Goal: Task Accomplishment & Management: Manage account settings

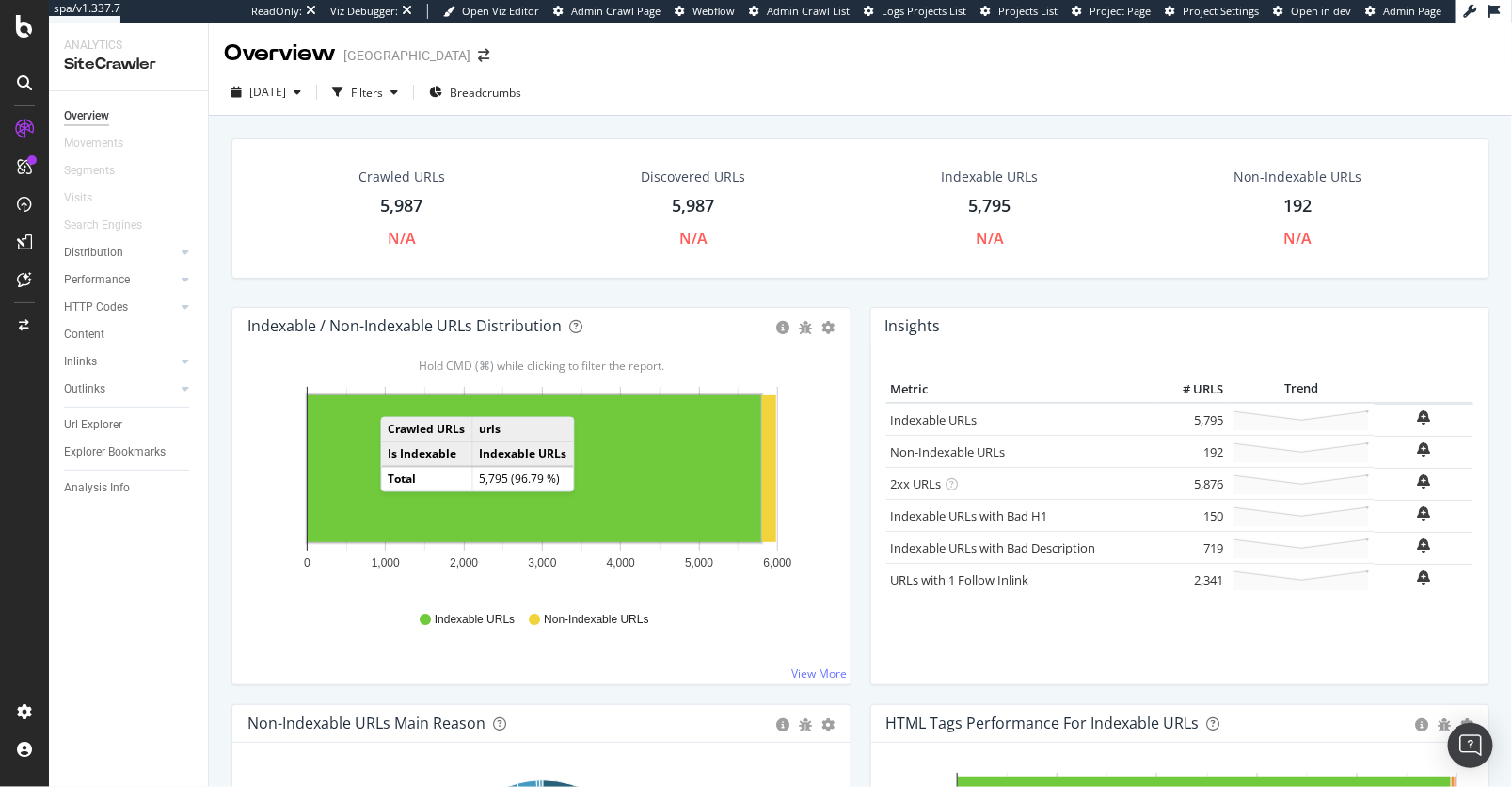
click at [726, 78] on div "[DATE] Filters Breadcrumbs" at bounding box center [861, 96] width 1304 height 38
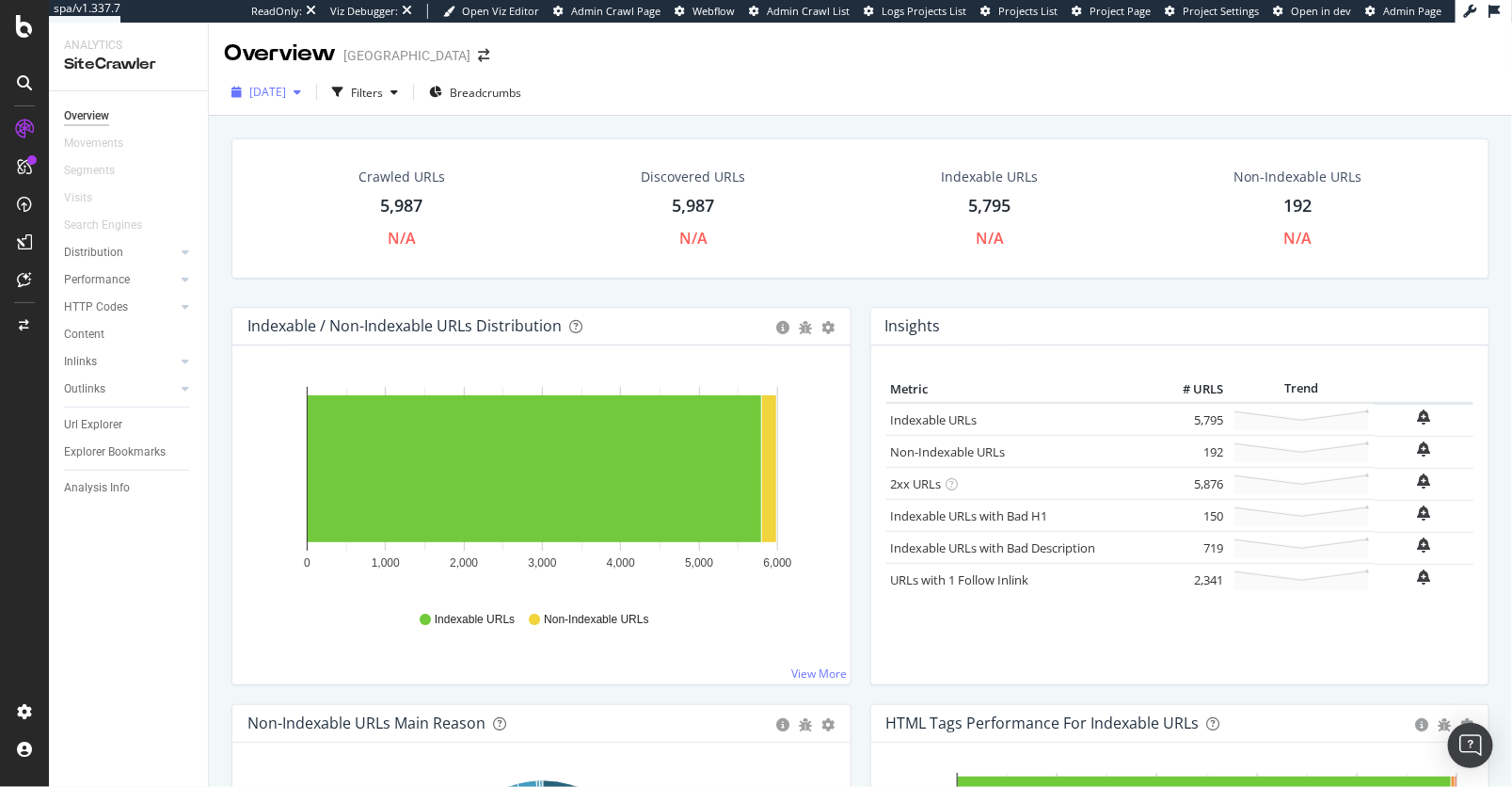
click at [301, 92] on icon "button" at bounding box center [298, 92] width 8 height 11
click at [817, 102] on div "[DATE] Filters Breadcrumbs" at bounding box center [861, 96] width 1304 height 38
click at [286, 91] on span "[DATE]" at bounding box center [267, 92] width 37 height 16
click at [731, 92] on div "[DATE] Filters Breadcrumbs" at bounding box center [861, 96] width 1304 height 38
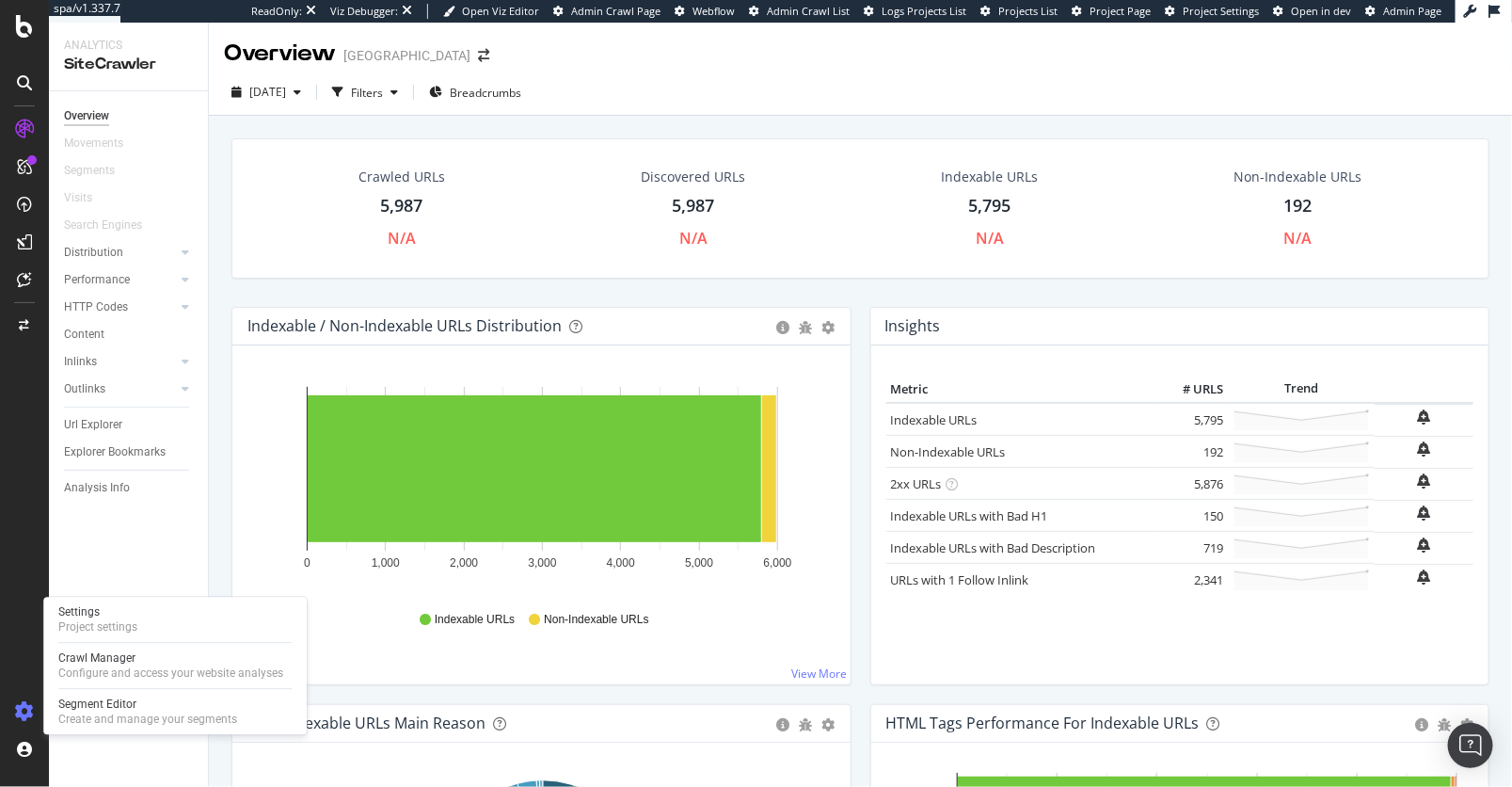
click at [26, 710] on icon at bounding box center [24, 711] width 19 height 19
click at [137, 715] on div "Create and manage your segments" at bounding box center [147, 719] width 179 height 15
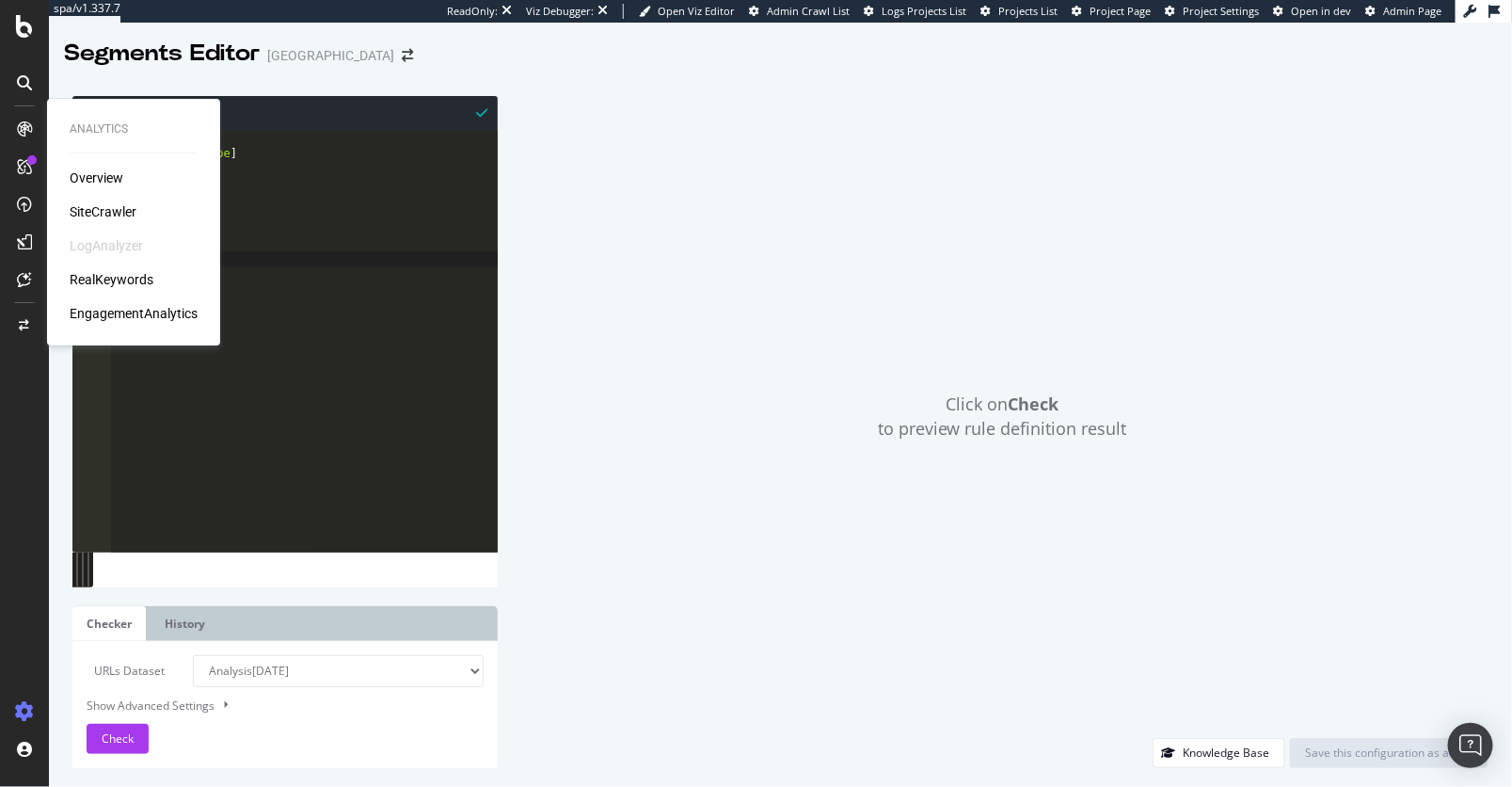
click at [28, 128] on icon at bounding box center [24, 128] width 15 height 15
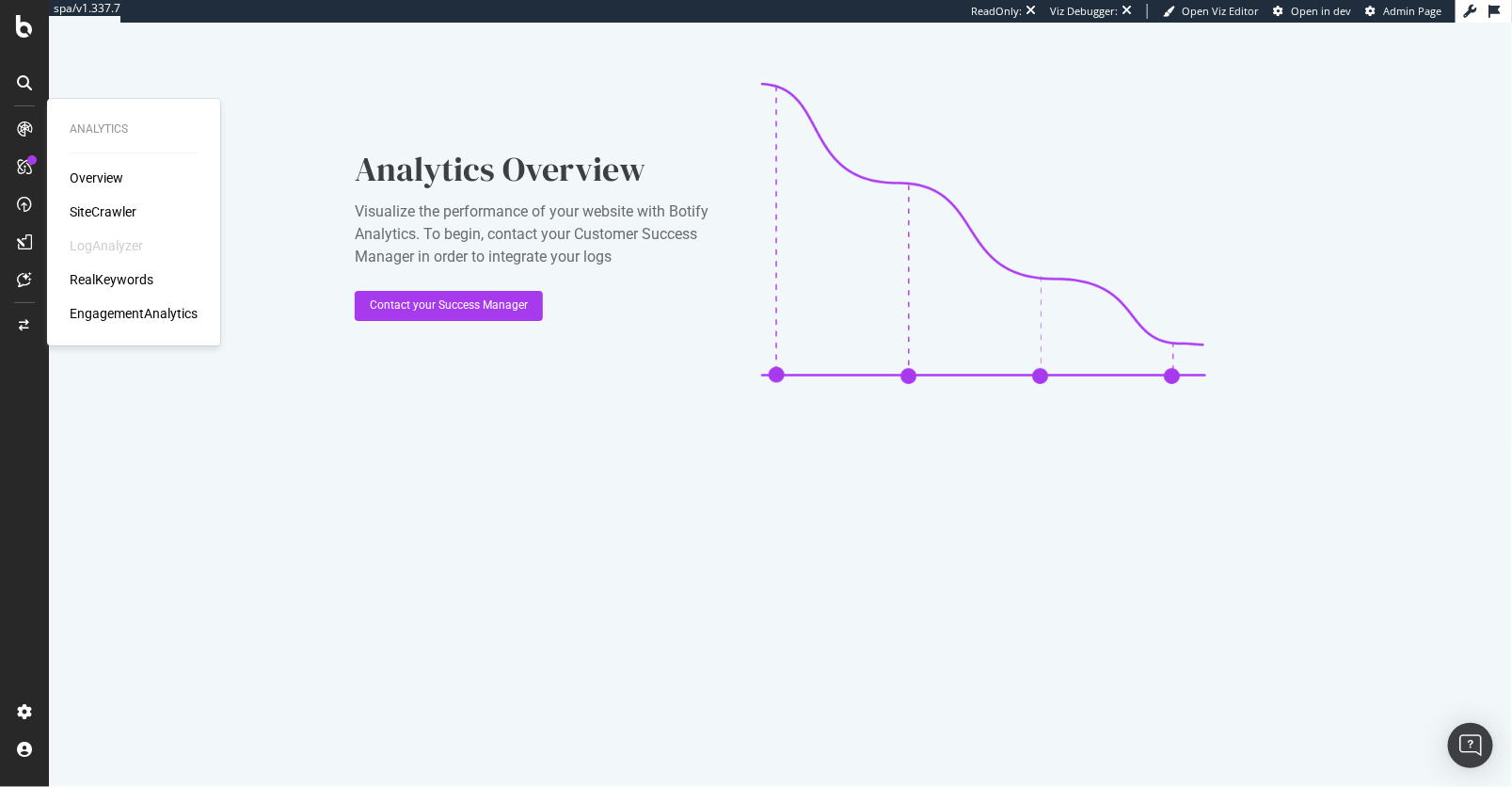
click at [118, 209] on div "SiteCrawler" at bounding box center [104, 211] width 67 height 19
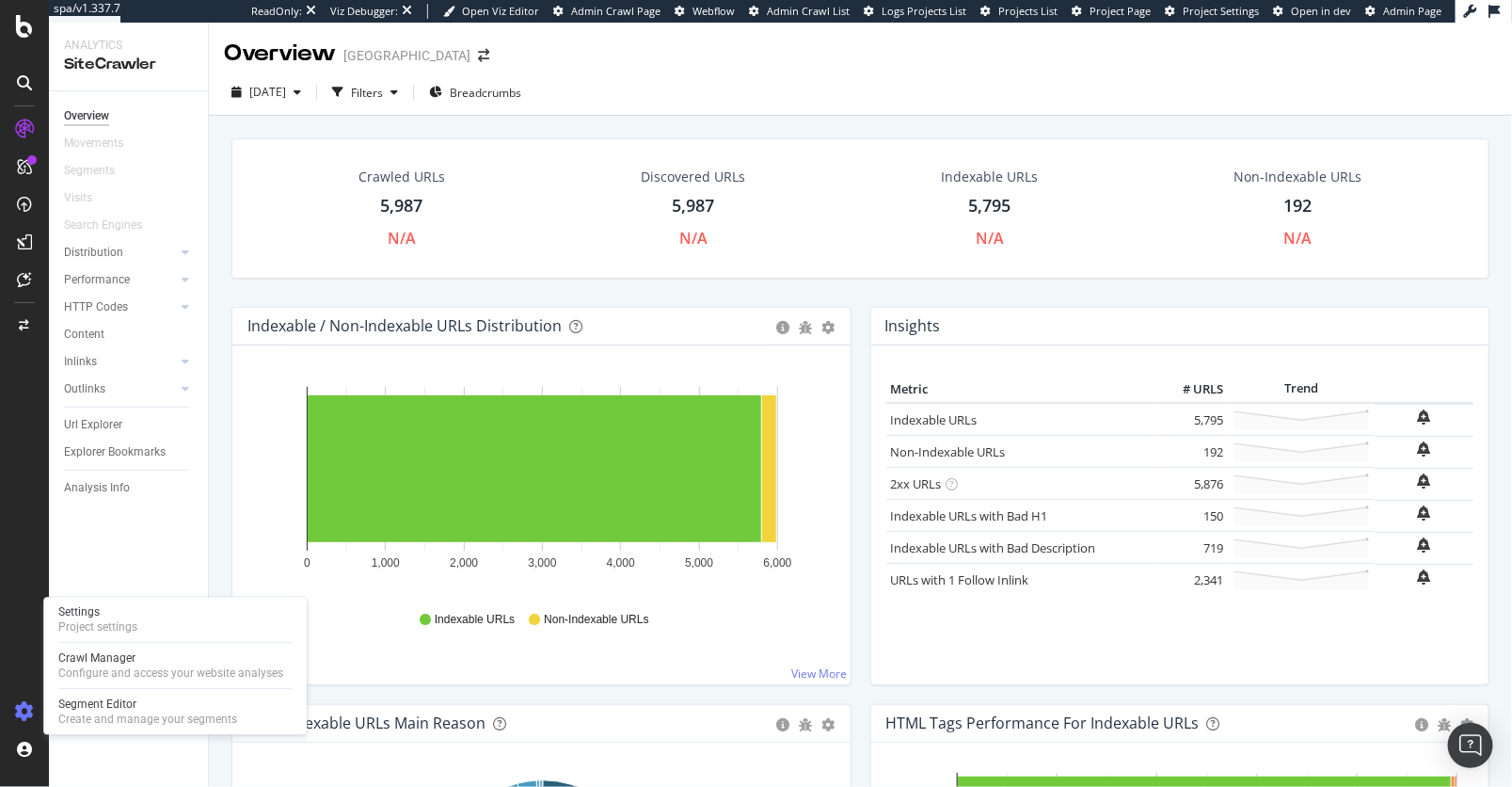
click at [26, 706] on icon at bounding box center [24, 711] width 19 height 19
click at [113, 619] on div "Settings" at bounding box center [98, 611] width 79 height 15
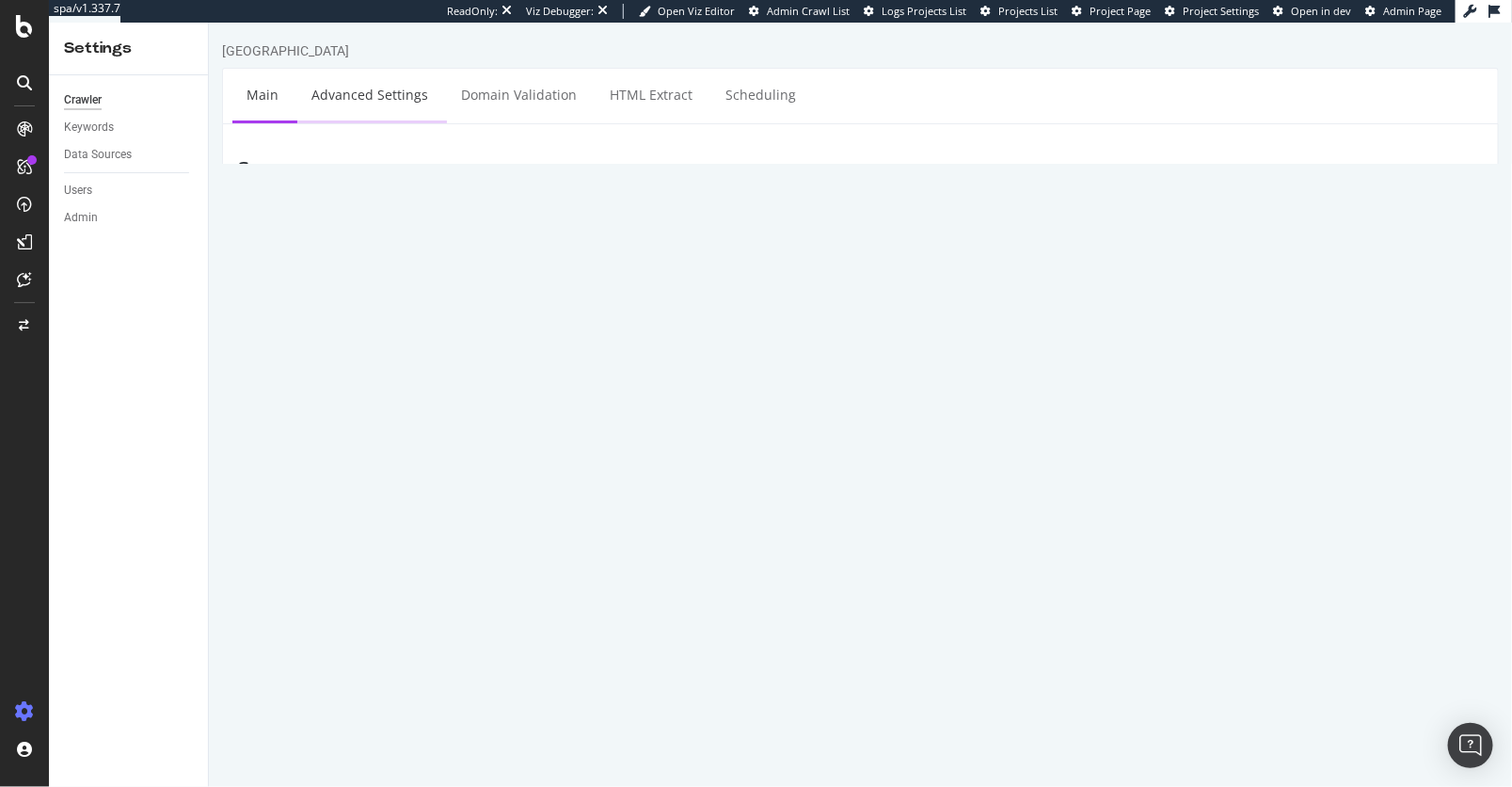
click at [370, 80] on link "Advanced Settings" at bounding box center [368, 95] width 145 height 51
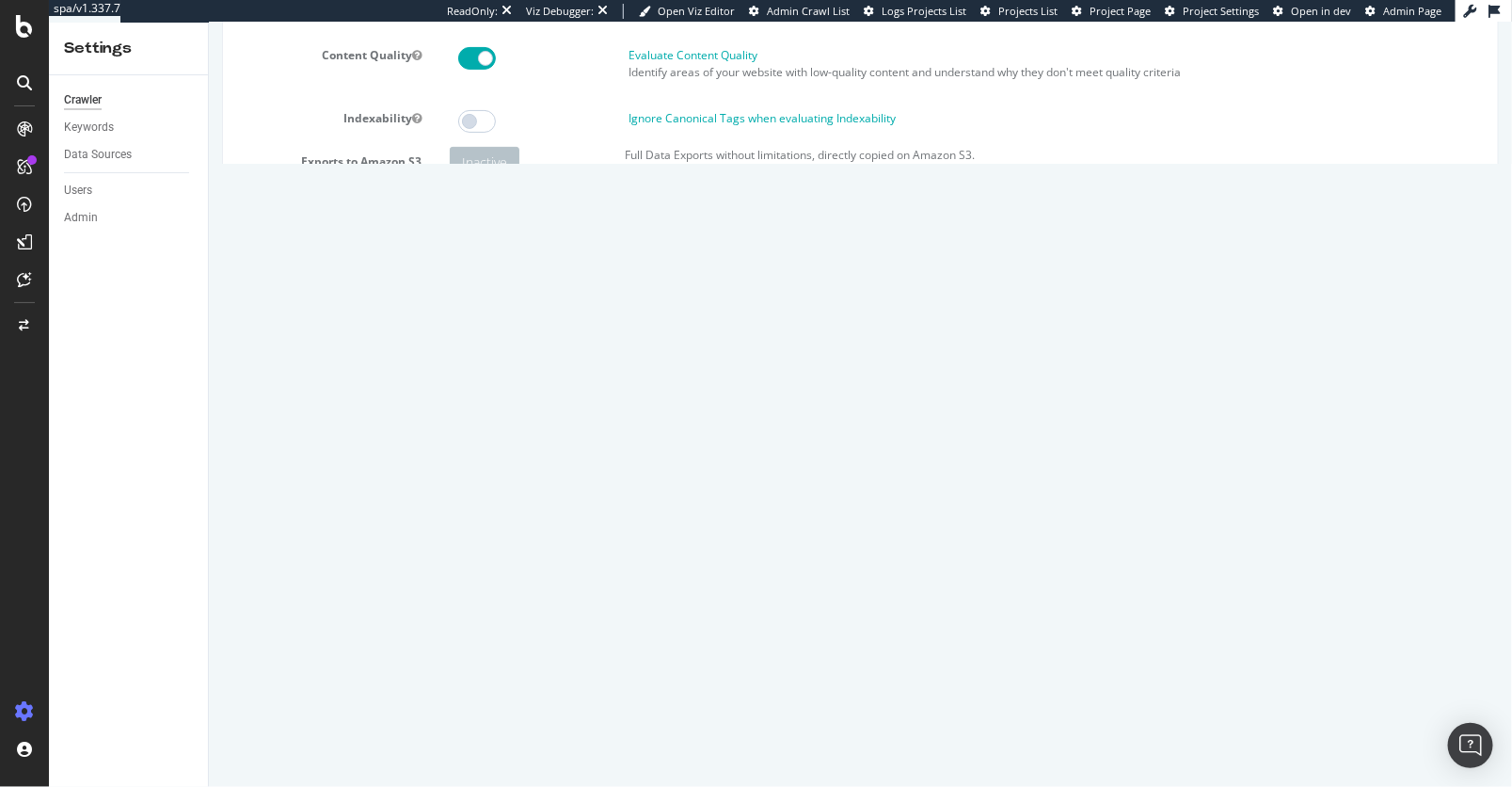
type input "[PERSON_NAME].[PERSON_NAME] as sdelwart"
drag, startPoint x: 463, startPoint y: 299, endPoint x: 1399, endPoint y: 335, distance: 936.7
click at [1399, 335] on div "Important: To ensure our crawler can access your website, please allow the foll…" at bounding box center [966, 314] width 1034 height 71
copy div "Important: To ensure our crawler can access your website, please allow the foll…"
click at [31, 129] on icon at bounding box center [24, 128] width 15 height 15
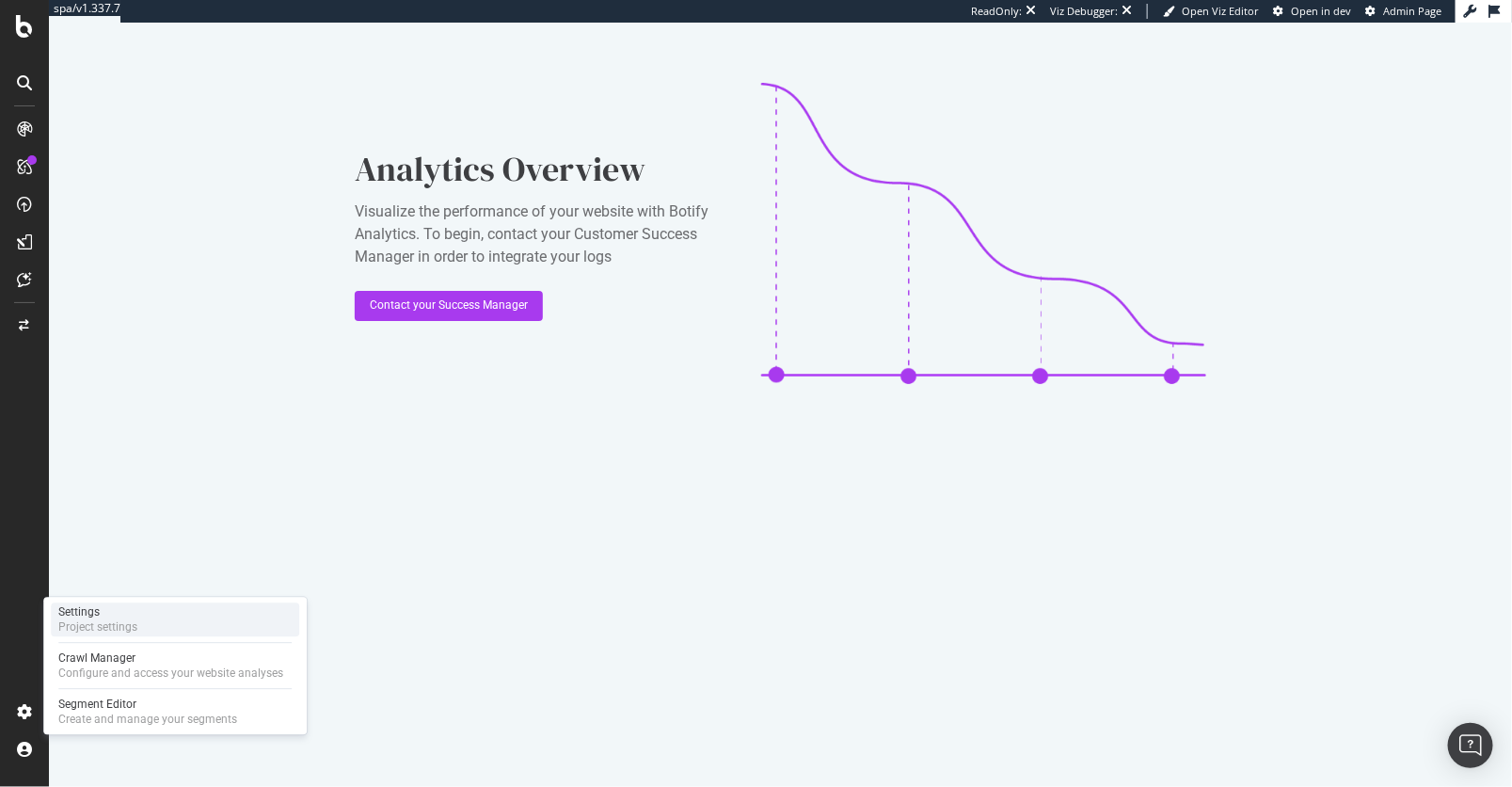
click at [126, 626] on div "Project settings" at bounding box center [98, 626] width 79 height 15
